Goal: Check status

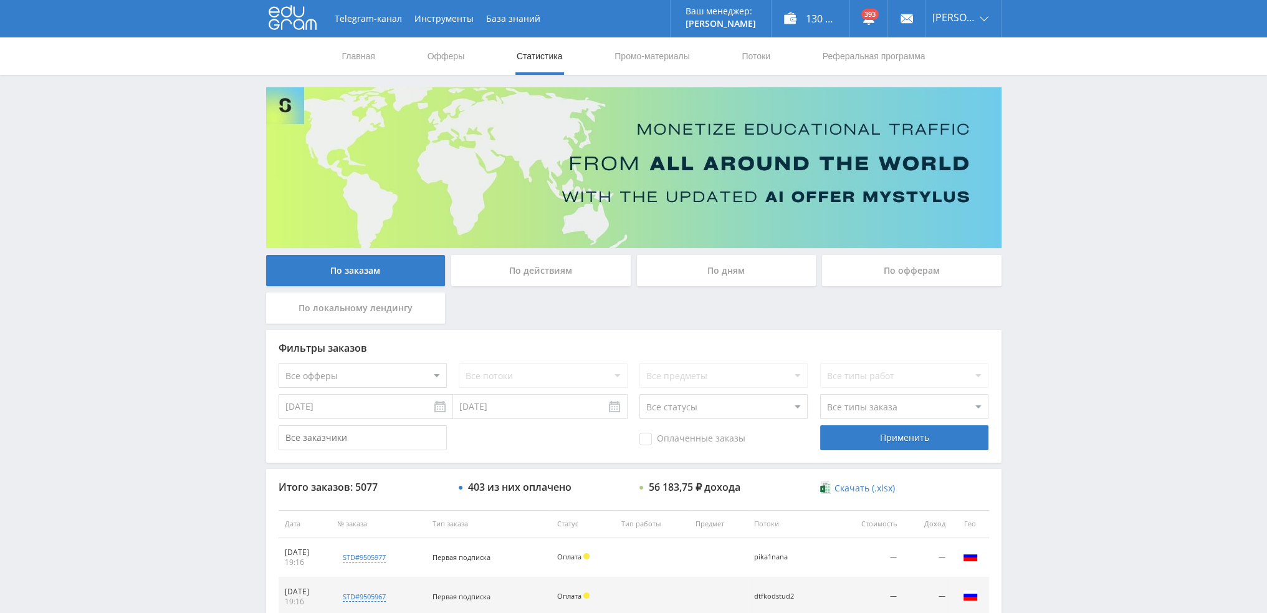
click at [745, 262] on div "По дням" at bounding box center [727, 270] width 180 height 31
click at [0, 0] on input "По дням" at bounding box center [0, 0] width 0 height 0
click at [721, 266] on div "По дням" at bounding box center [727, 270] width 180 height 31
click at [0, 0] on input "По дням" at bounding box center [0, 0] width 0 height 0
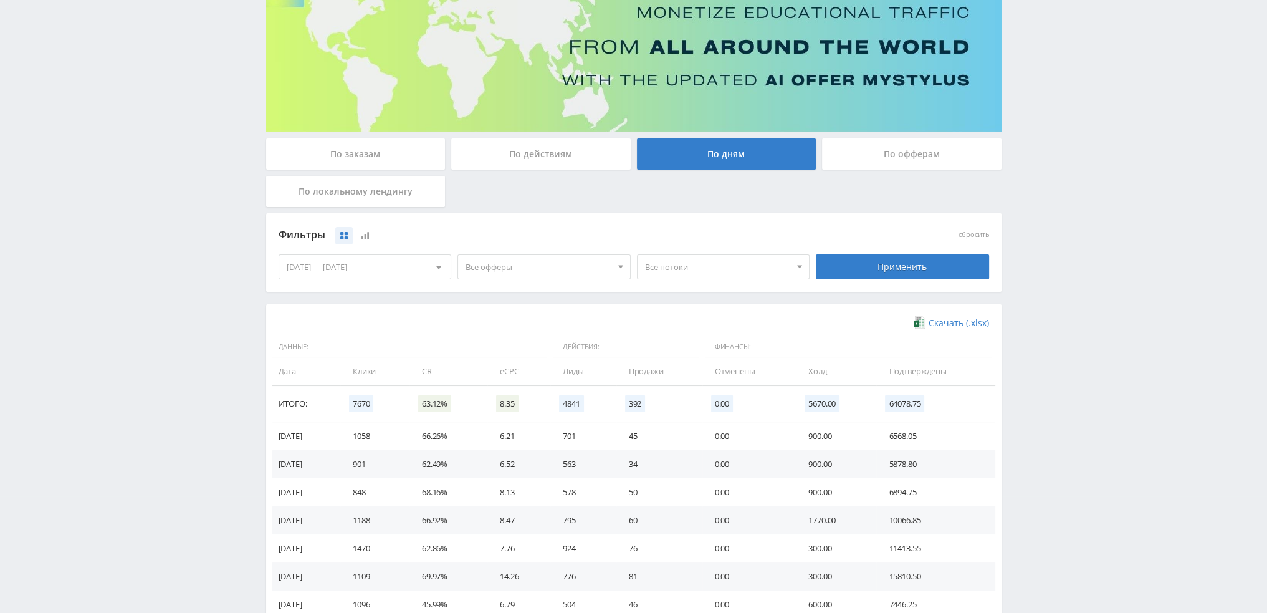
scroll to position [125, 0]
